Goal: Transaction & Acquisition: Download file/media

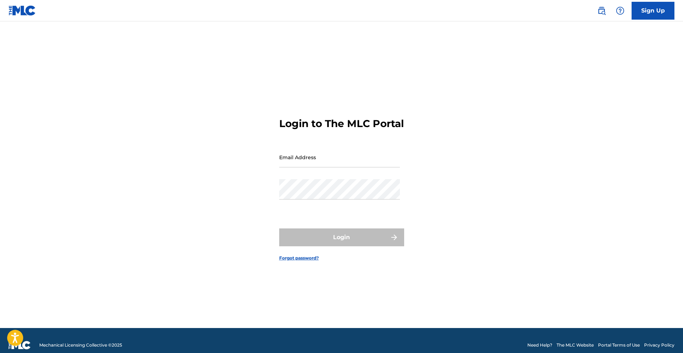
type input "[EMAIL_ADDRESS][DOMAIN_NAME]"
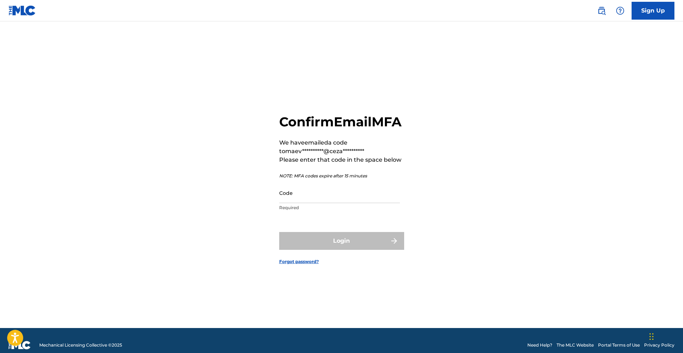
click at [339, 201] on input "Code" at bounding box center [339, 193] width 121 height 20
paste input "790624"
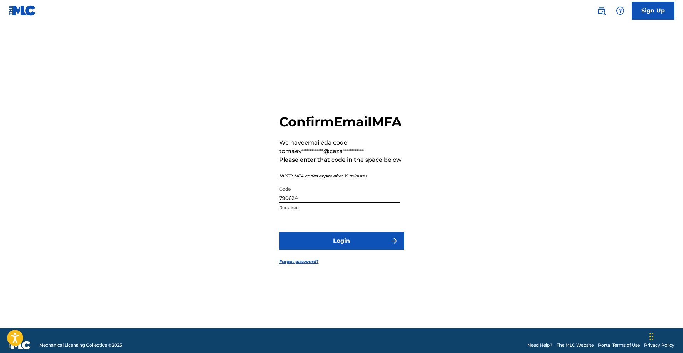
type input "790624"
click at [334, 250] on button "Login" at bounding box center [341, 241] width 125 height 18
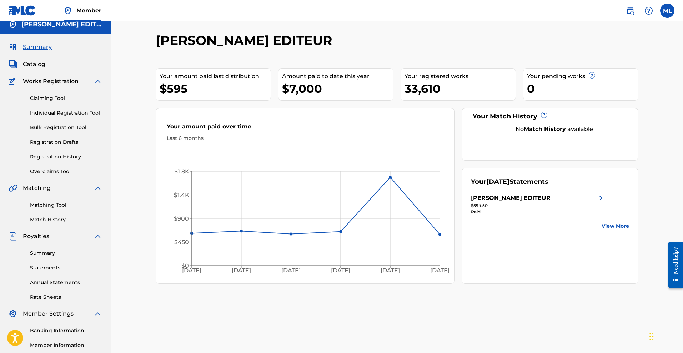
scroll to position [14, 0]
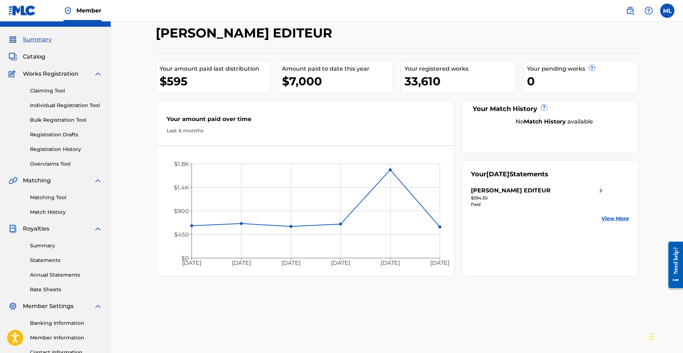
click at [94, 75] on img at bounding box center [98, 74] width 9 height 9
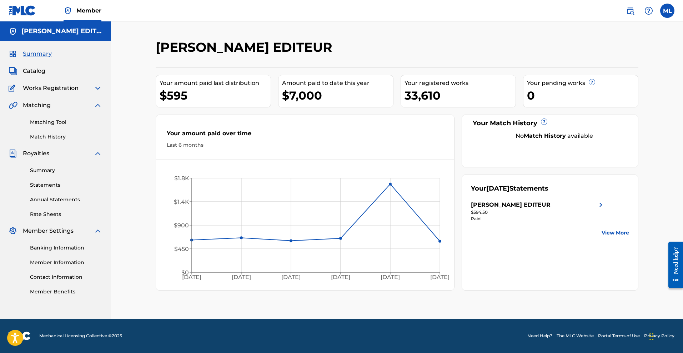
scroll to position [0, 0]
click at [95, 103] on img at bounding box center [98, 105] width 9 height 9
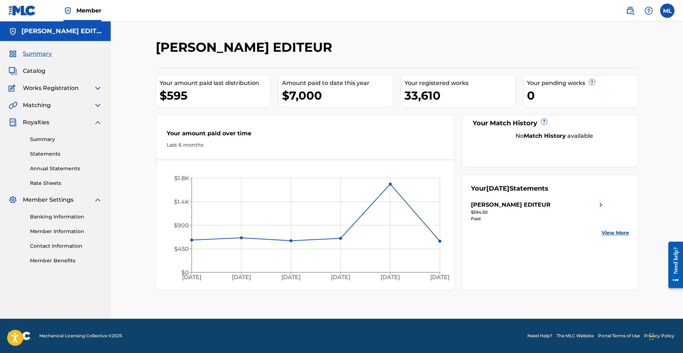
click at [39, 155] on link "Statements" at bounding box center [66, 154] width 72 height 8
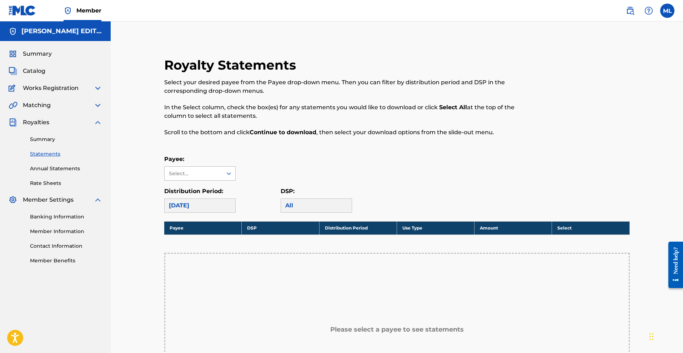
click at [224, 169] on div at bounding box center [229, 173] width 13 height 13
click at [218, 198] on div "[PERSON_NAME] EDITEUR" at bounding box center [200, 194] width 71 height 26
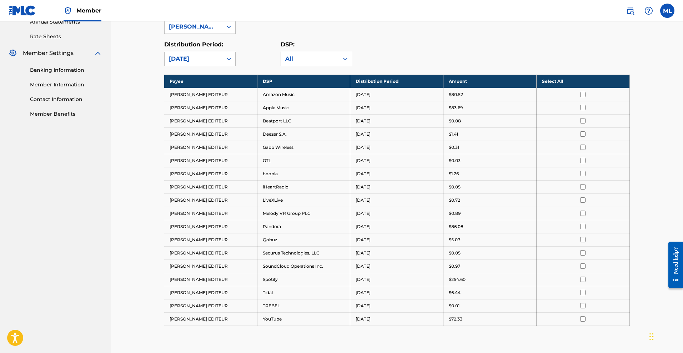
scroll to position [21, 0]
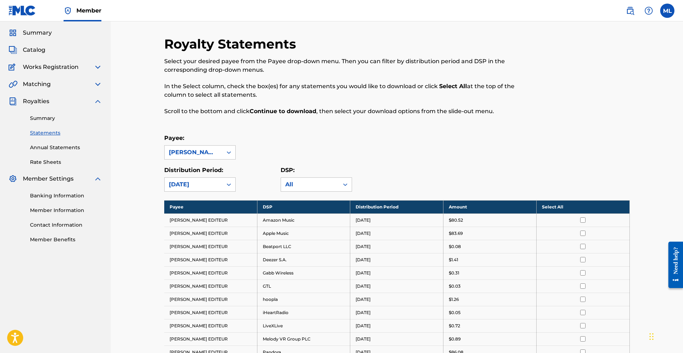
click at [583, 209] on th "Select All" at bounding box center [582, 206] width 93 height 13
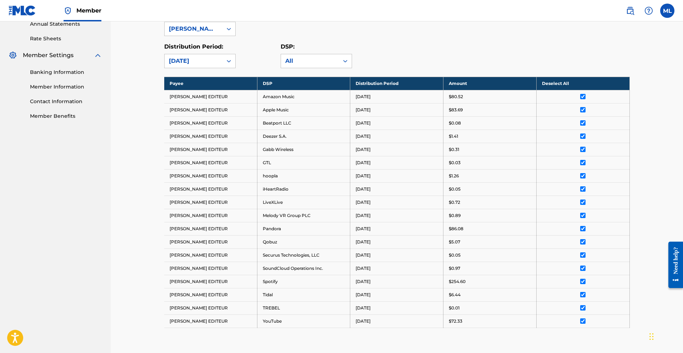
scroll to position [229, 0]
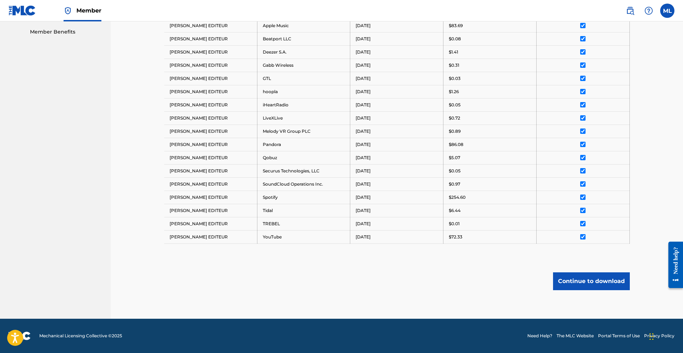
click at [582, 279] on button "Continue to download" at bounding box center [591, 282] width 77 height 18
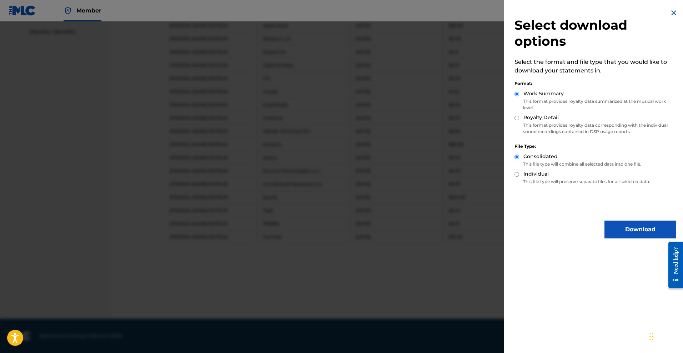
click at [576, 124] on p "This format provides royalty data corresponding with the individual sound recor…" at bounding box center [595, 128] width 161 height 13
click at [534, 116] on label "Royalty Detail" at bounding box center [541, 118] width 35 height 8
click at [519, 116] on input "Royalty Detail" at bounding box center [517, 118] width 5 height 5
radio input "true"
click at [618, 226] on button "Download" at bounding box center [640, 230] width 71 height 18
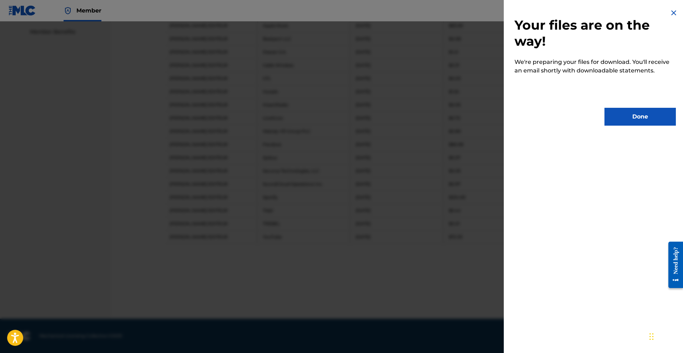
click at [636, 121] on button "Done" at bounding box center [640, 117] width 71 height 18
